Goal: Task Accomplishment & Management: Use online tool/utility

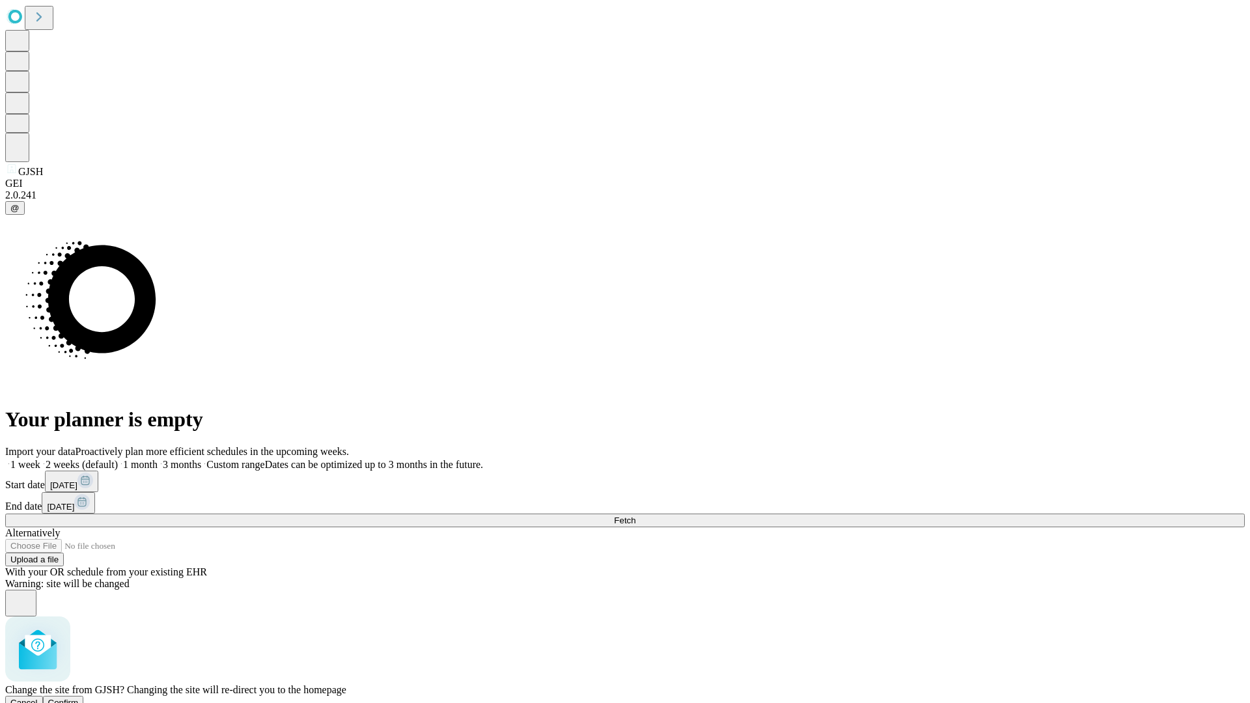
click at [79, 698] on span "Confirm" at bounding box center [63, 703] width 31 height 10
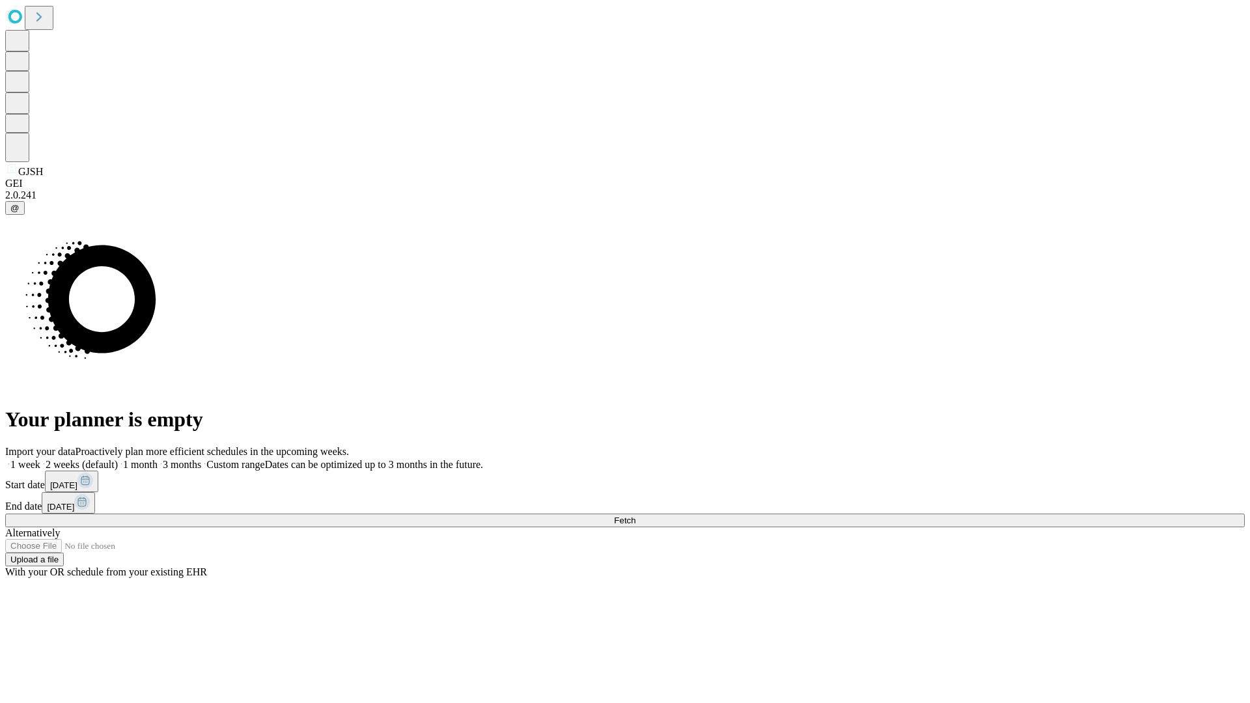
click at [118, 459] on label "2 weeks (default)" at bounding box center [78, 464] width 77 height 11
click at [636, 516] on span "Fetch" at bounding box center [624, 521] width 21 height 10
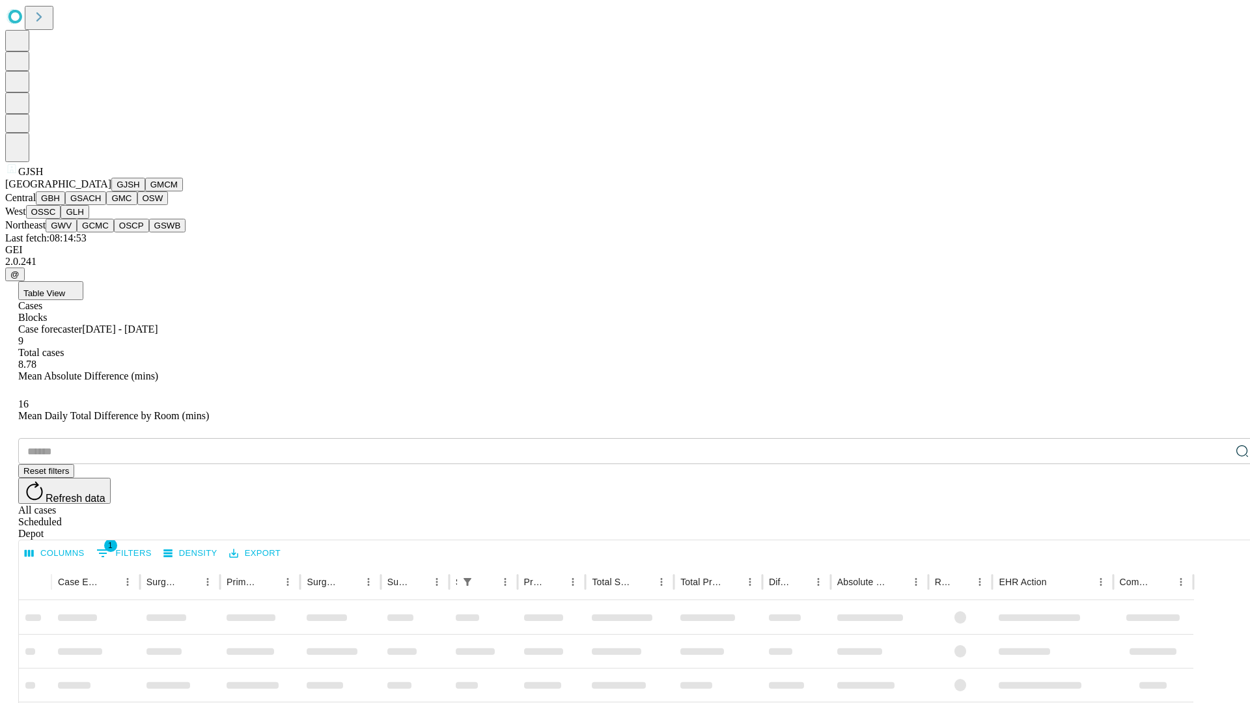
click at [145, 191] on button "GMCM" at bounding box center [164, 185] width 38 height 14
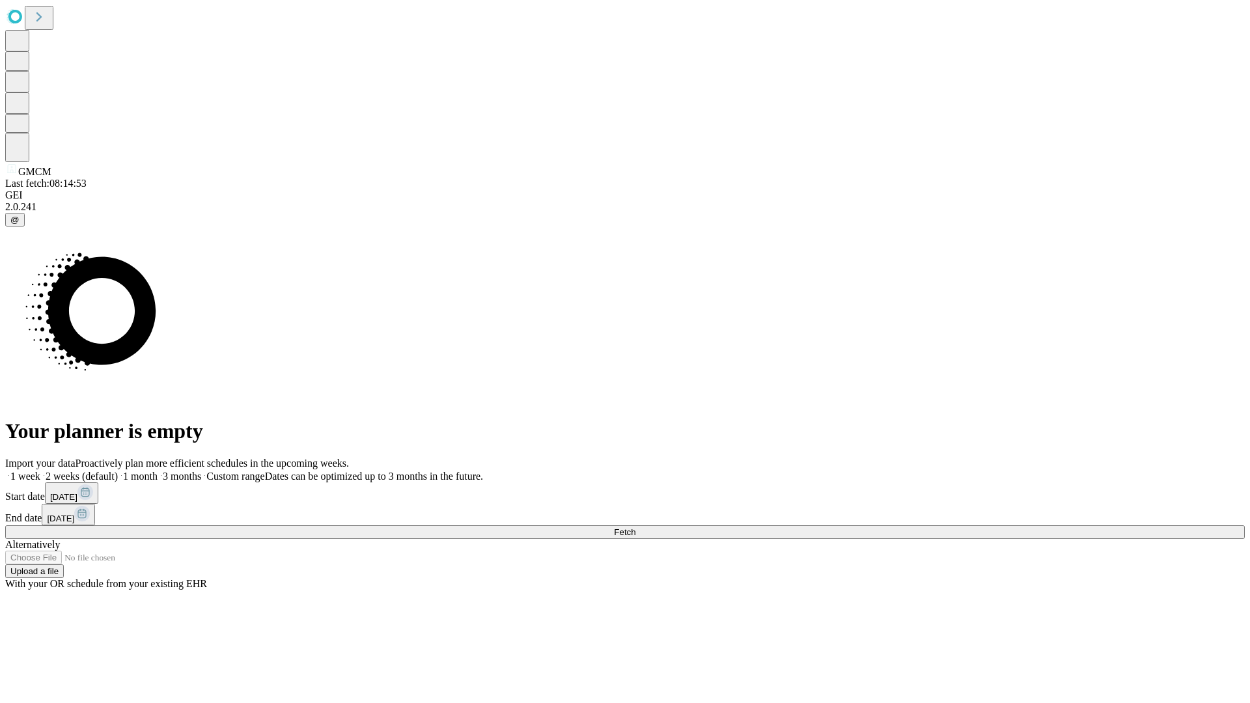
click at [118, 471] on label "2 weeks (default)" at bounding box center [78, 476] width 77 height 11
click at [636, 527] on span "Fetch" at bounding box center [624, 532] width 21 height 10
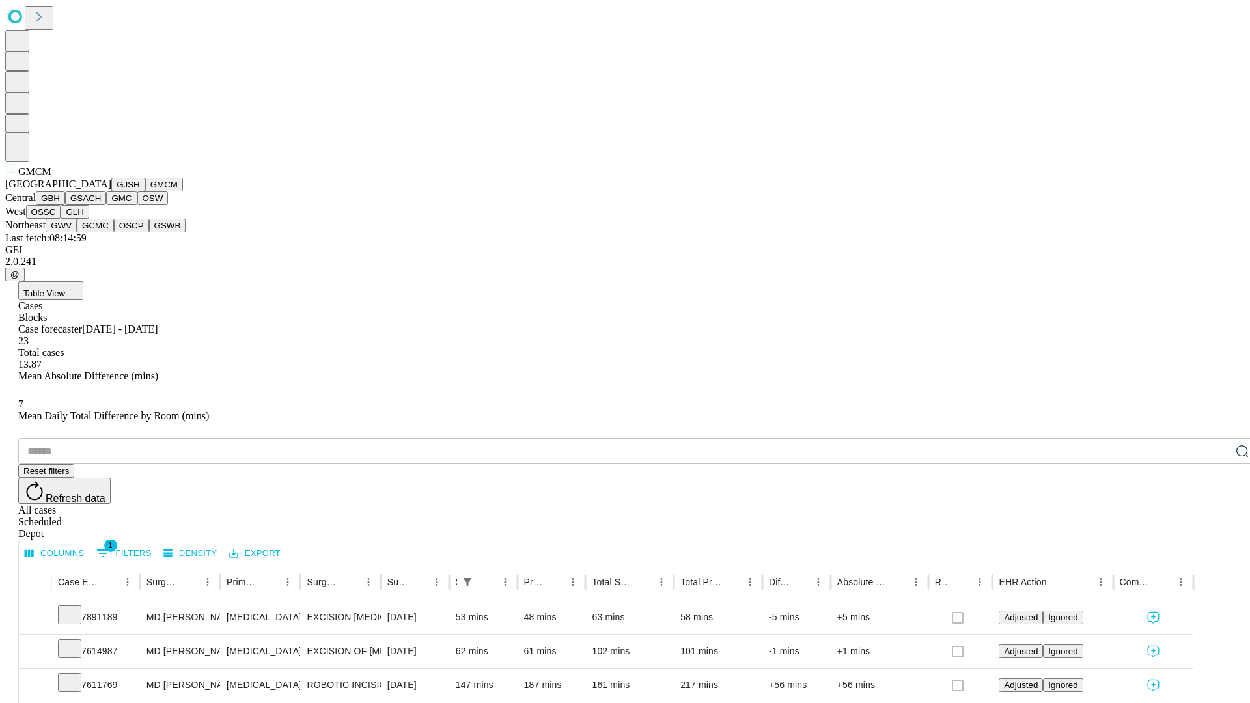
click at [65, 205] on button "GBH" at bounding box center [50, 198] width 29 height 14
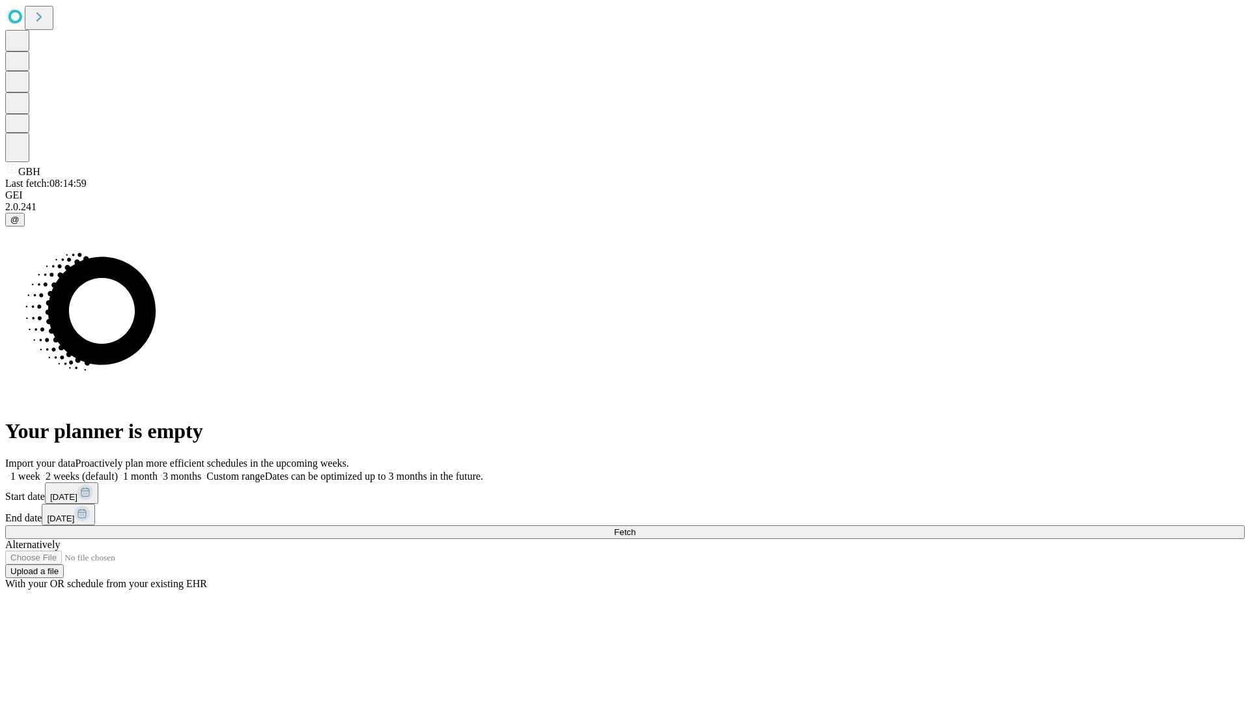
click at [118, 471] on label "2 weeks (default)" at bounding box center [78, 476] width 77 height 11
click at [636, 527] on span "Fetch" at bounding box center [624, 532] width 21 height 10
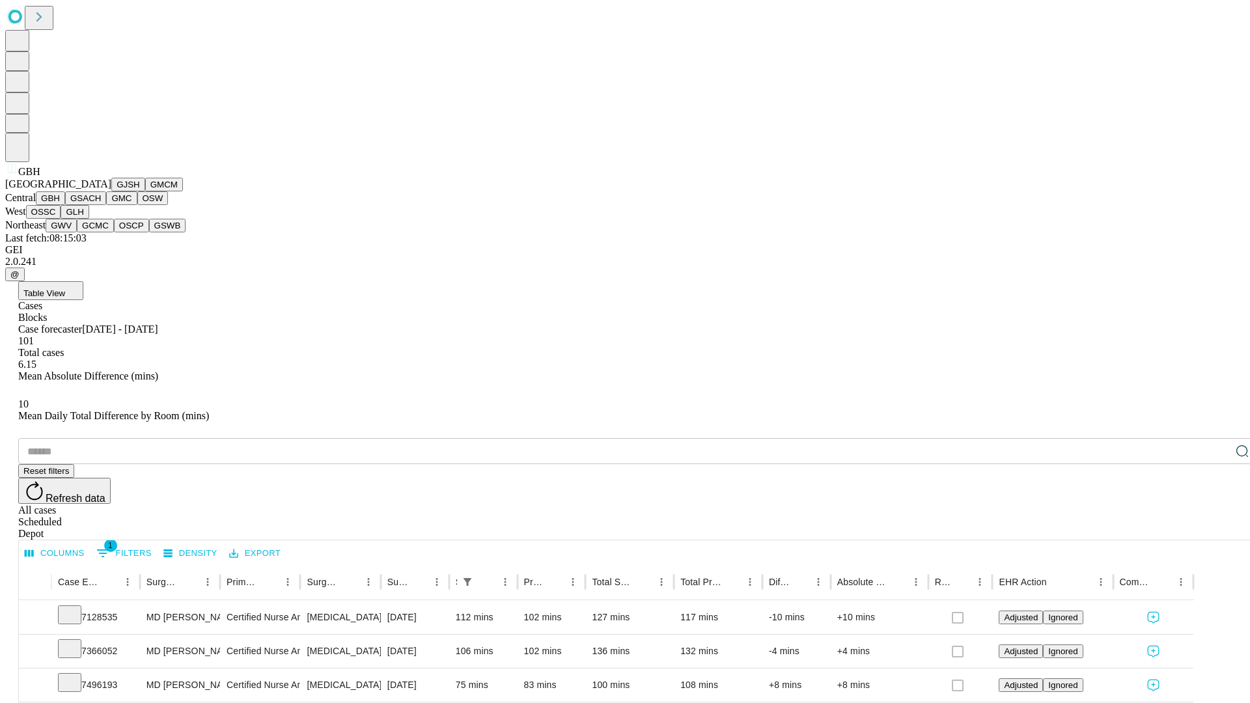
click at [101, 205] on button "GSACH" at bounding box center [85, 198] width 41 height 14
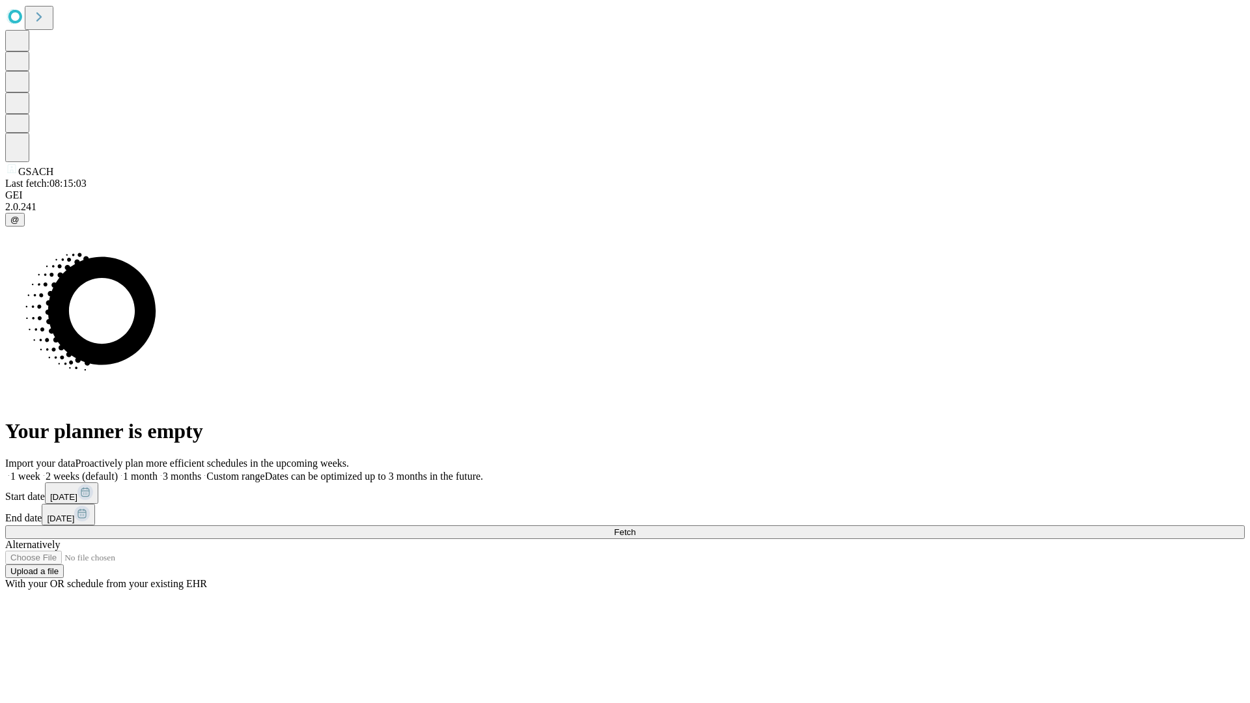
click at [636, 527] on span "Fetch" at bounding box center [624, 532] width 21 height 10
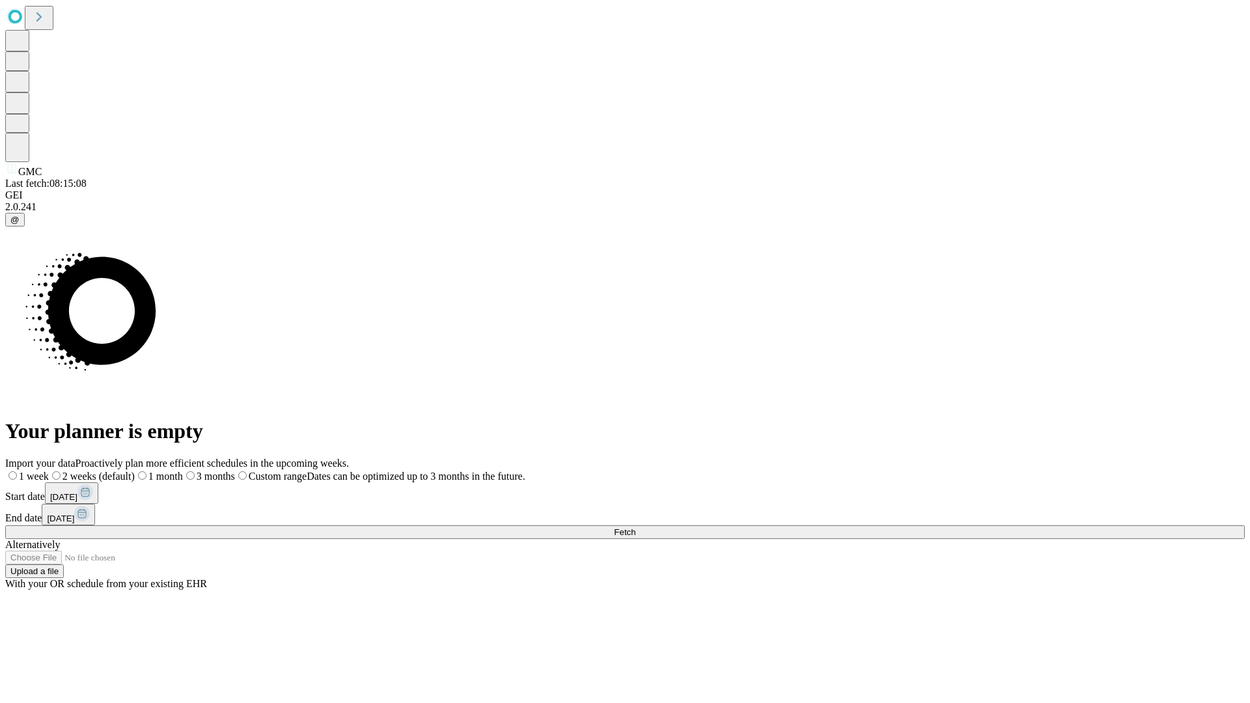
click at [135, 471] on label "2 weeks (default)" at bounding box center [92, 476] width 86 height 11
click at [636, 527] on span "Fetch" at bounding box center [624, 532] width 21 height 10
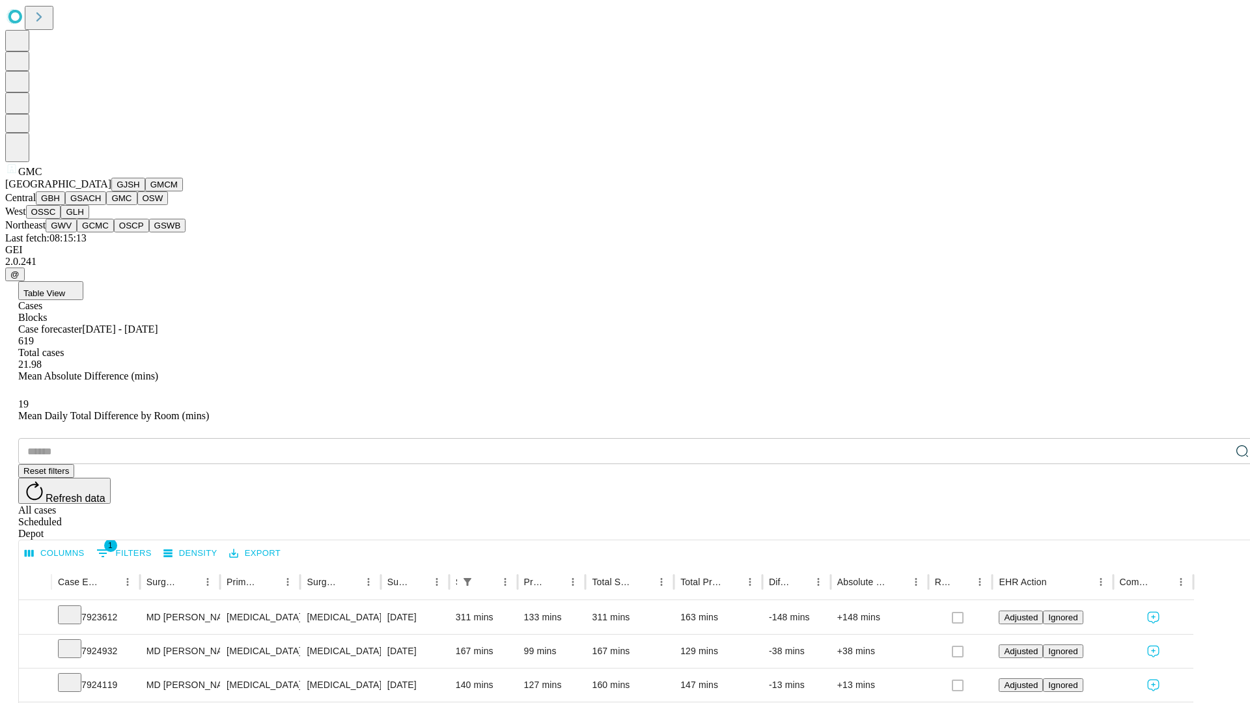
click at [137, 205] on button "OSW" at bounding box center [152, 198] width 31 height 14
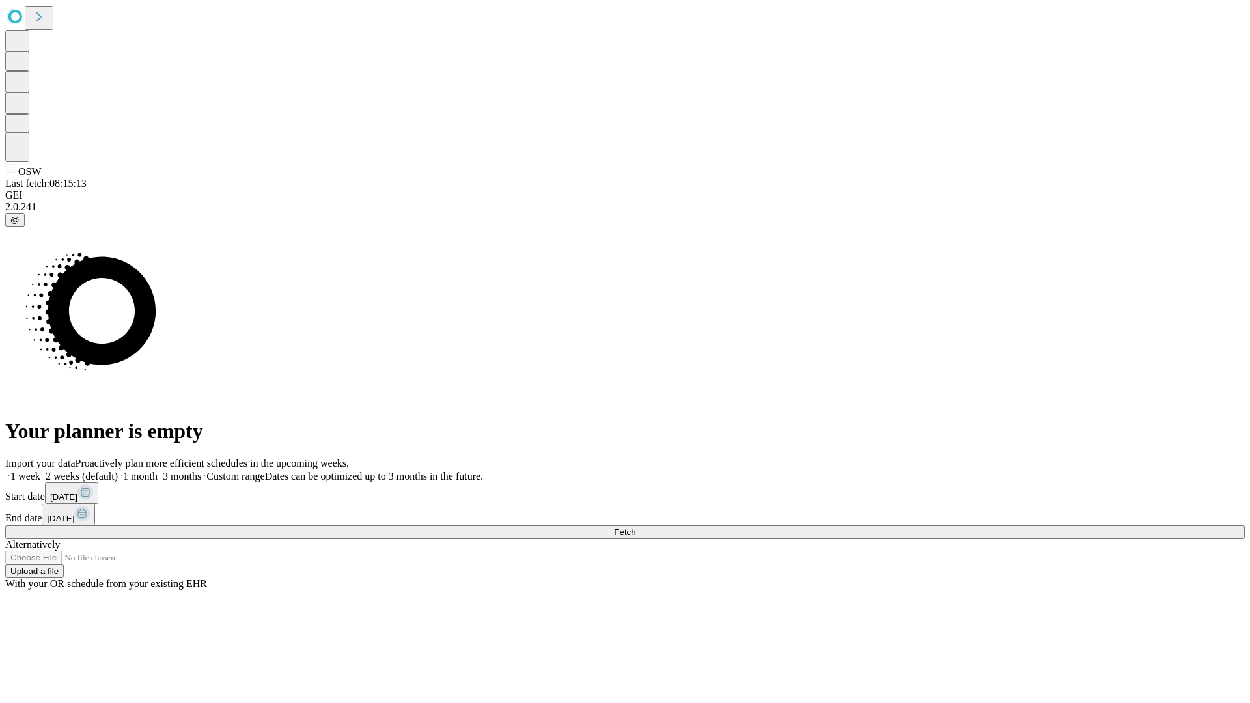
click at [118, 471] on label "2 weeks (default)" at bounding box center [78, 476] width 77 height 11
click at [636, 527] on span "Fetch" at bounding box center [624, 532] width 21 height 10
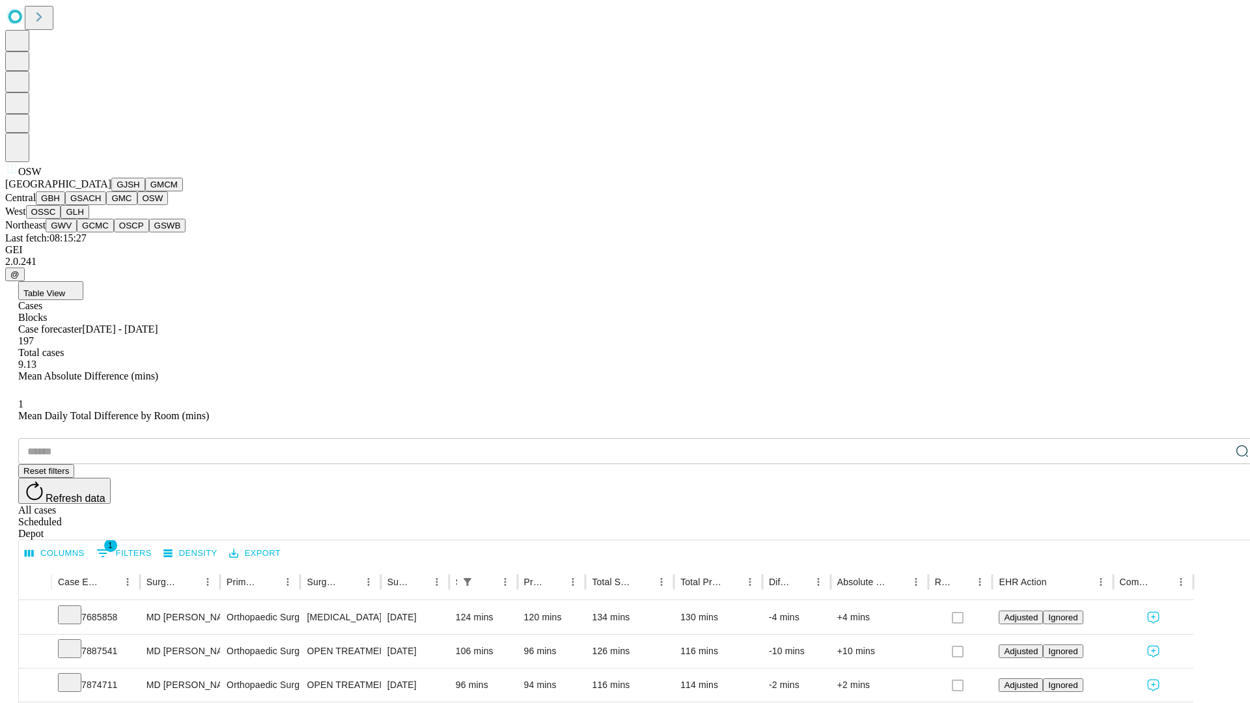
click at [61, 219] on button "OSSC" at bounding box center [43, 212] width 35 height 14
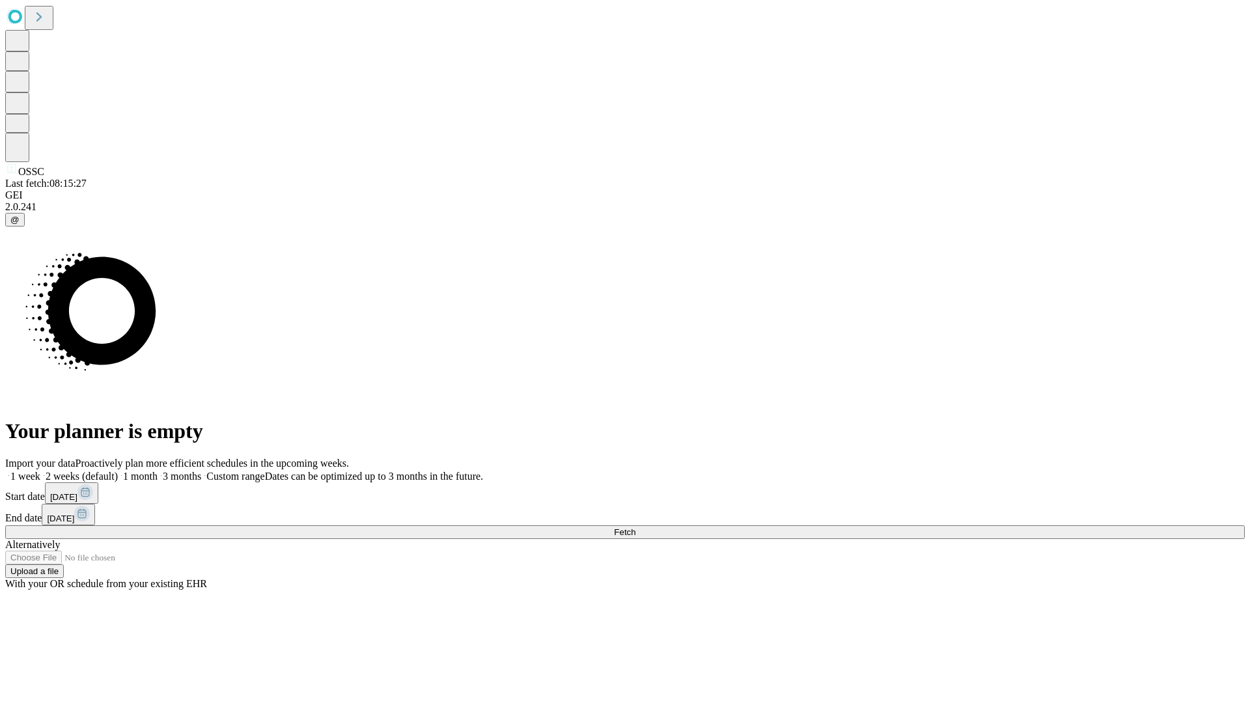
click at [118, 471] on label "2 weeks (default)" at bounding box center [78, 476] width 77 height 11
click at [636, 527] on span "Fetch" at bounding box center [624, 532] width 21 height 10
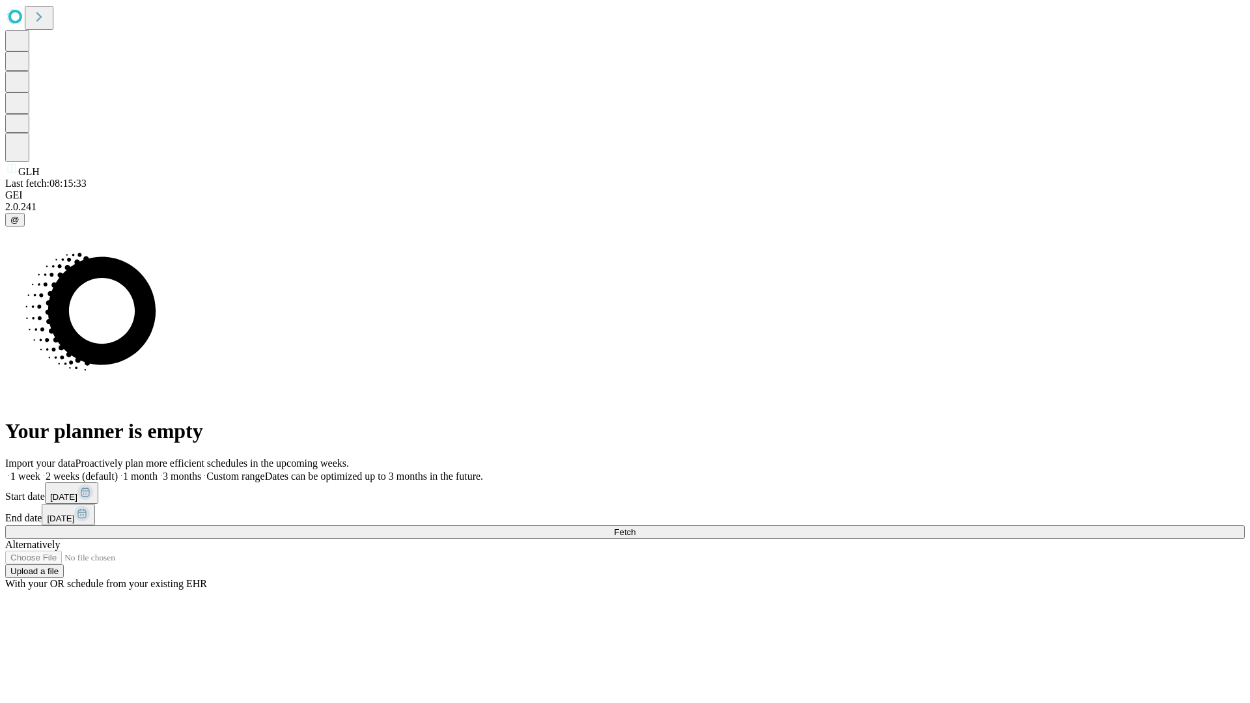
click at [118, 471] on label "2 weeks (default)" at bounding box center [78, 476] width 77 height 11
click at [636, 527] on span "Fetch" at bounding box center [624, 532] width 21 height 10
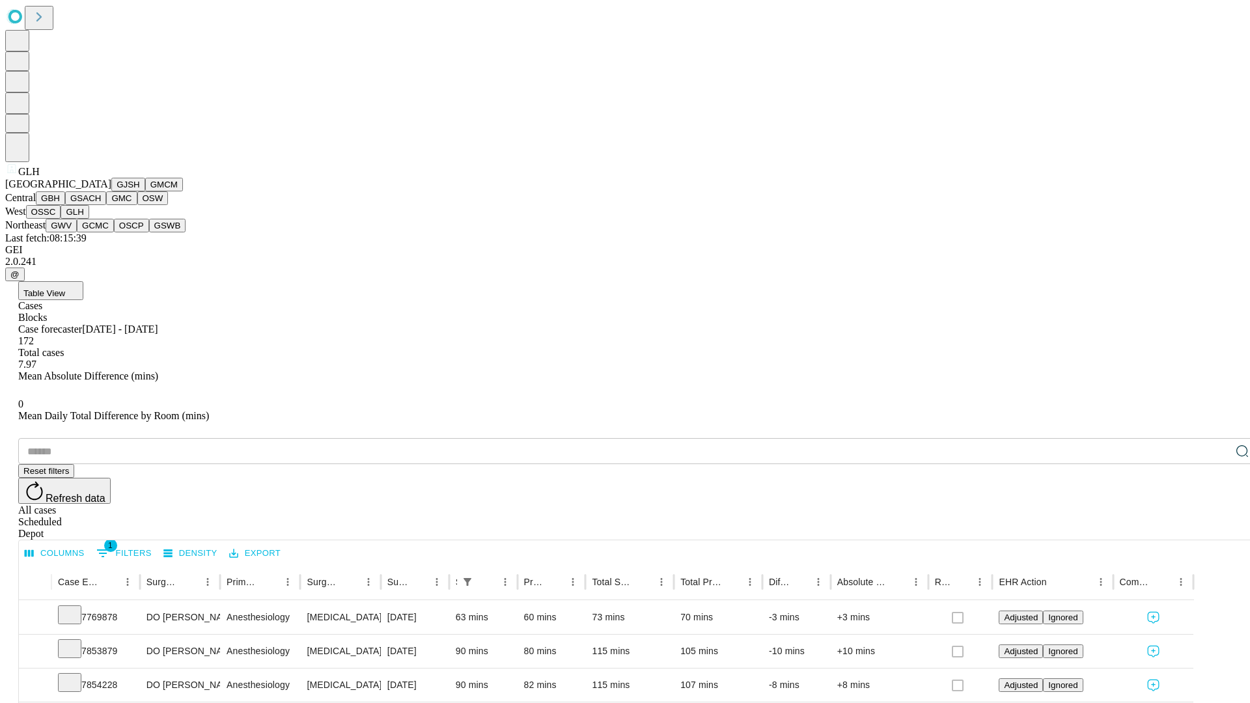
click at [77, 232] on button "GWV" at bounding box center [61, 226] width 31 height 14
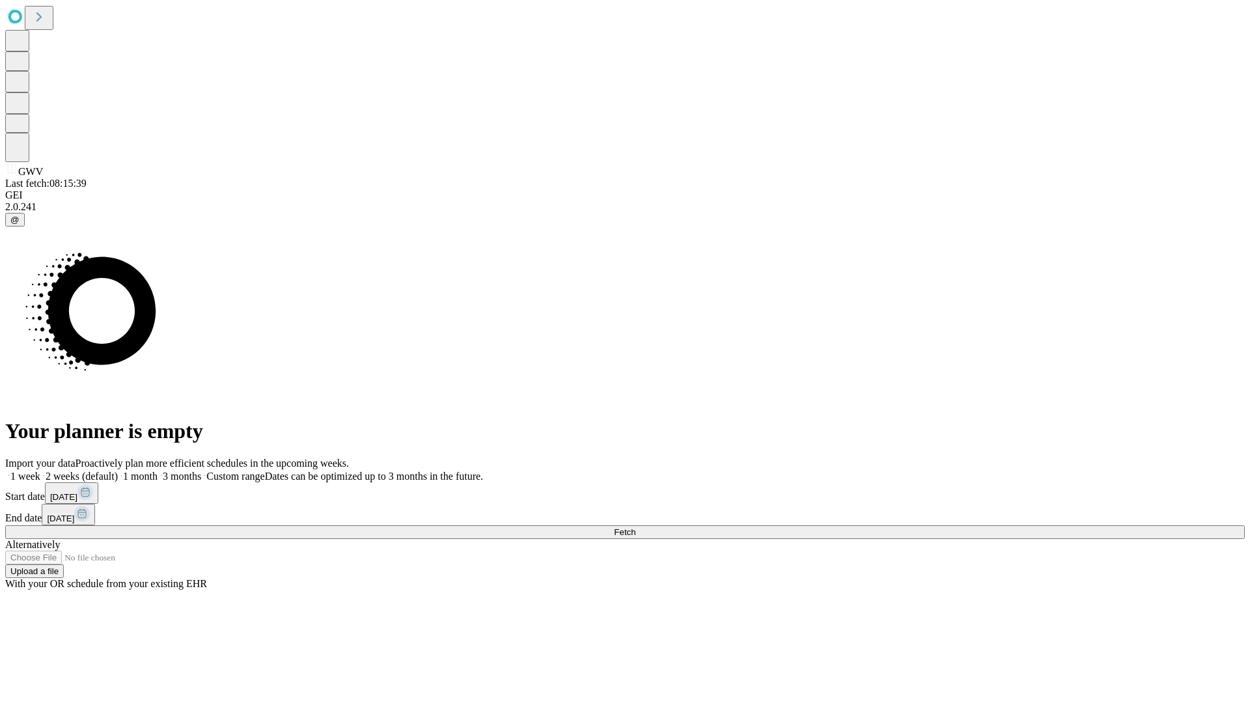
click at [118, 471] on label "2 weeks (default)" at bounding box center [78, 476] width 77 height 11
click at [636, 527] on span "Fetch" at bounding box center [624, 532] width 21 height 10
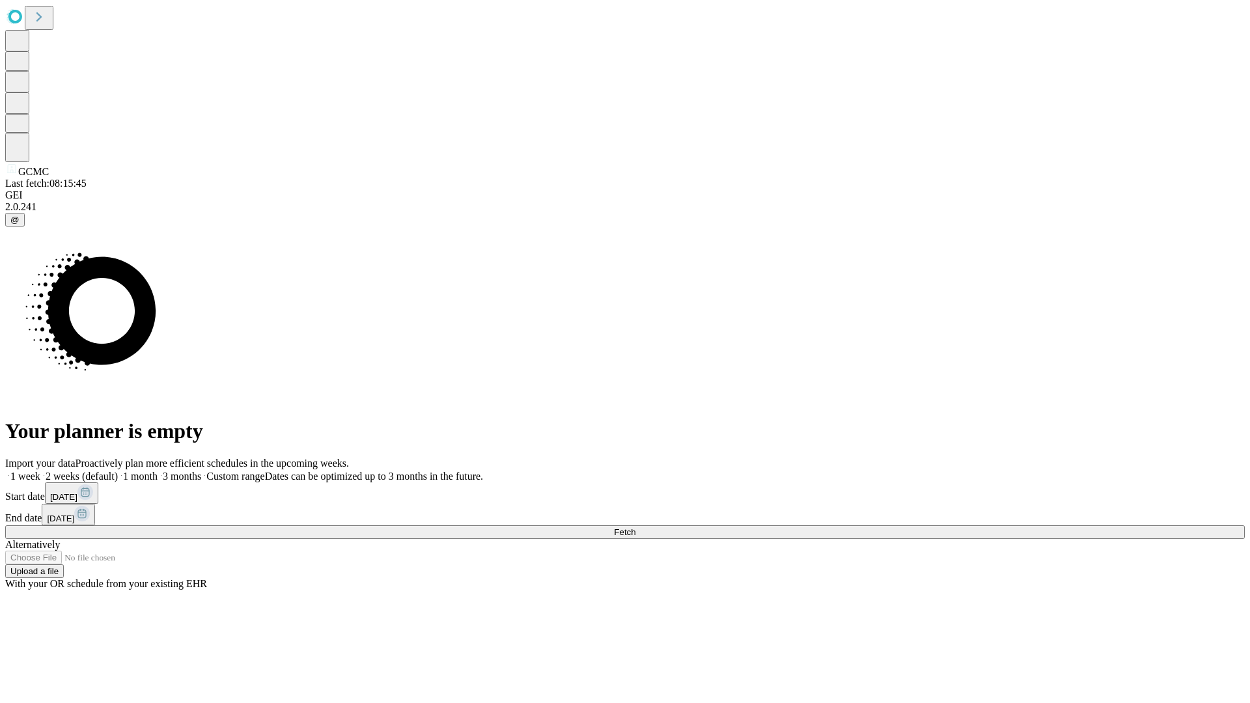
click at [118, 471] on label "2 weeks (default)" at bounding box center [78, 476] width 77 height 11
click at [636, 527] on span "Fetch" at bounding box center [624, 532] width 21 height 10
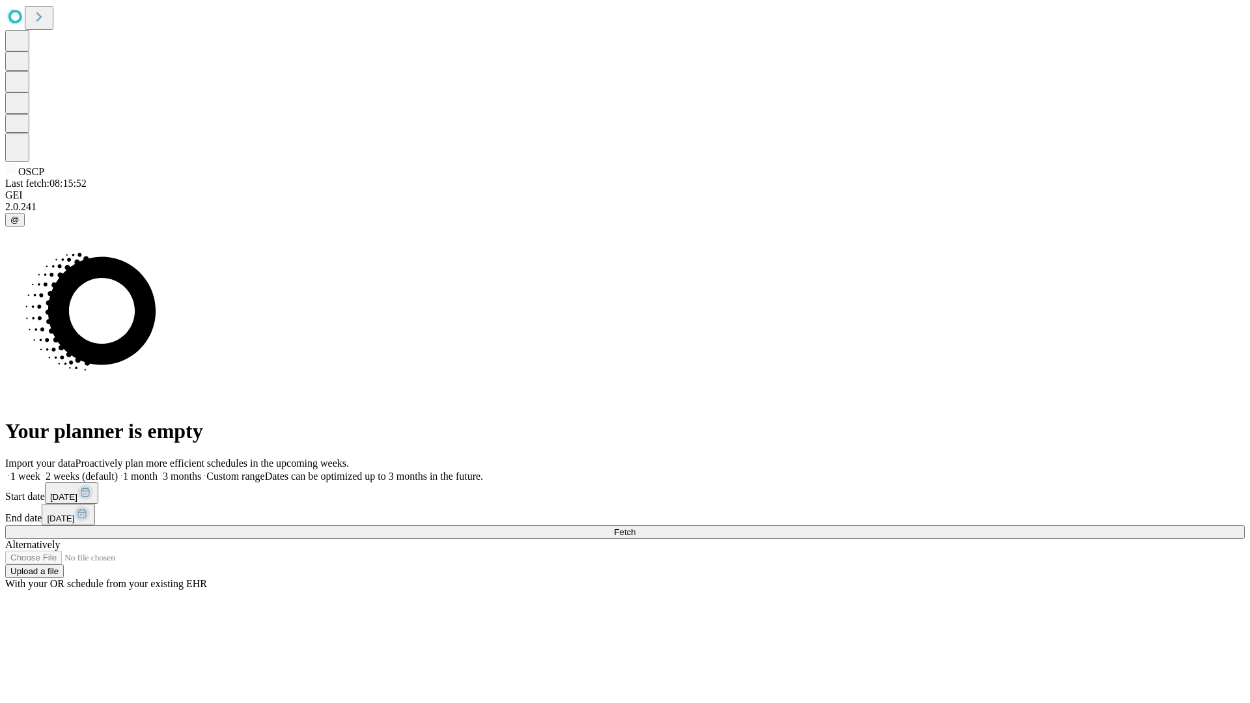
click at [118, 471] on label "2 weeks (default)" at bounding box center [78, 476] width 77 height 11
click at [636, 527] on span "Fetch" at bounding box center [624, 532] width 21 height 10
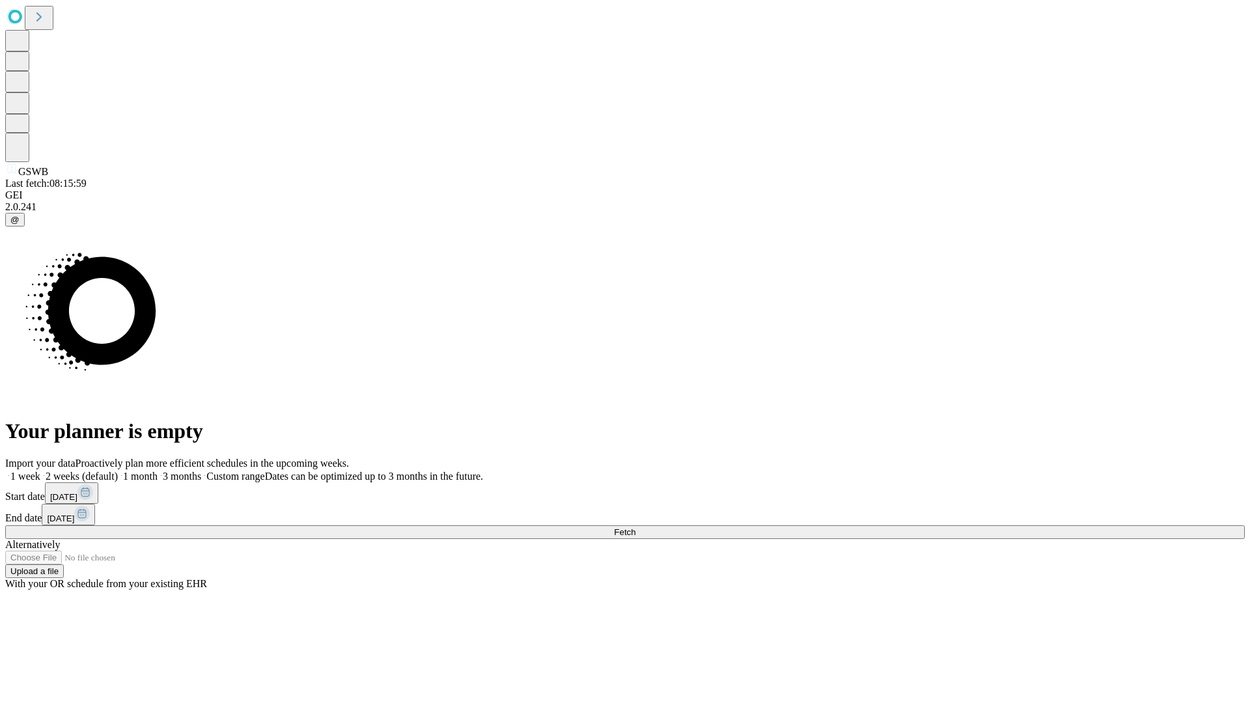
click at [118, 471] on label "2 weeks (default)" at bounding box center [78, 476] width 77 height 11
click at [636, 527] on span "Fetch" at bounding box center [624, 532] width 21 height 10
